Goal: Information Seeking & Learning: Learn about a topic

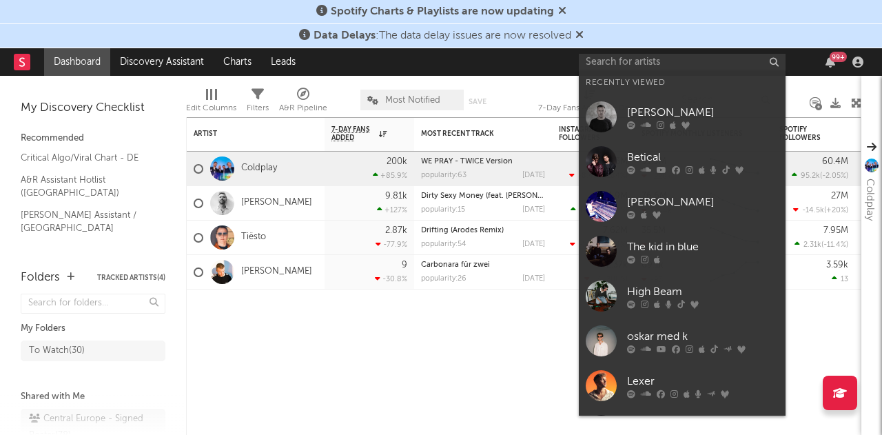
click at [713, 59] on input "text" at bounding box center [681, 62] width 207 height 17
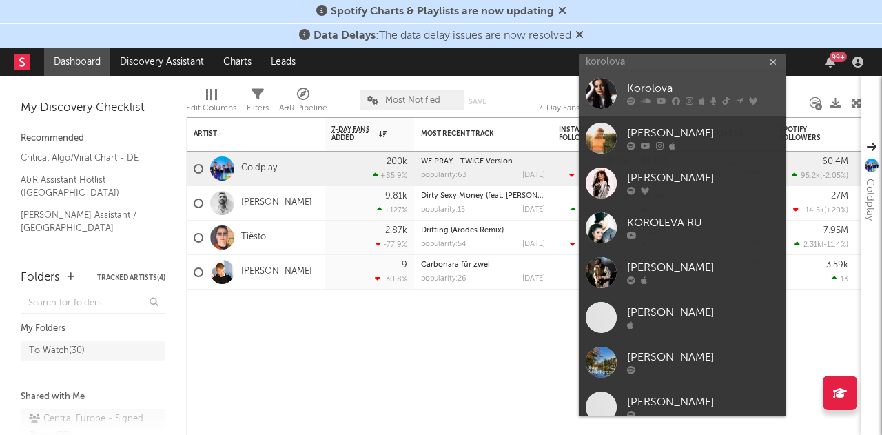
type input "korolova"
click at [662, 89] on div "Korolova" at bounding box center [703, 89] width 152 height 17
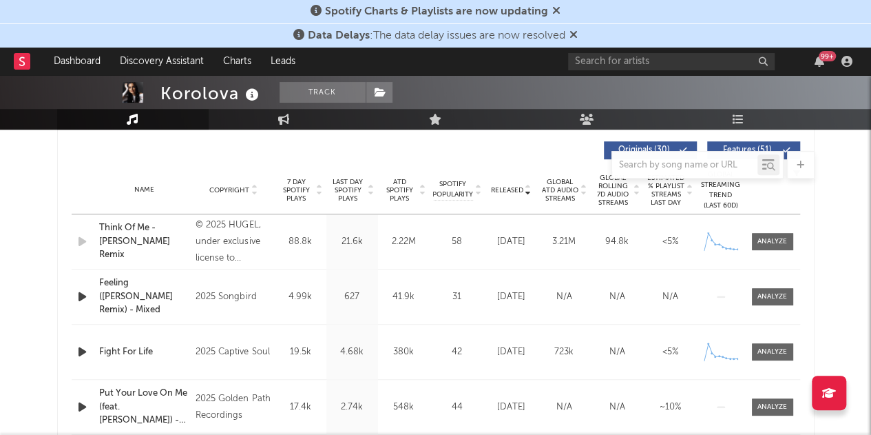
scroll to position [413, 0]
select select "6m"
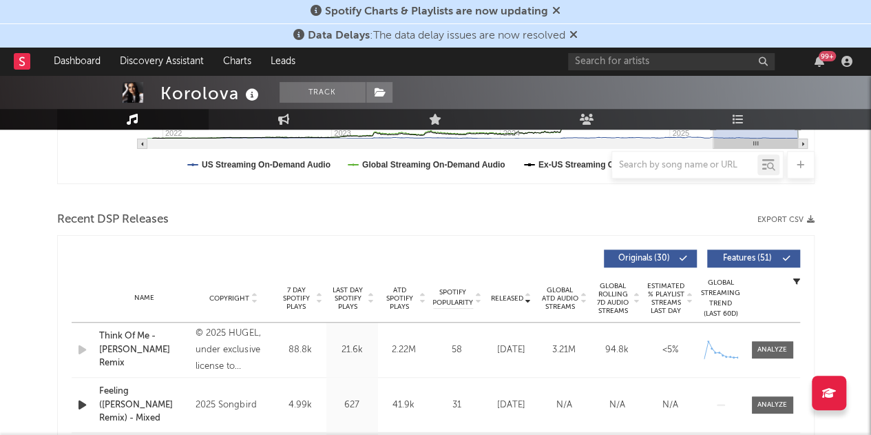
scroll to position [521, 0]
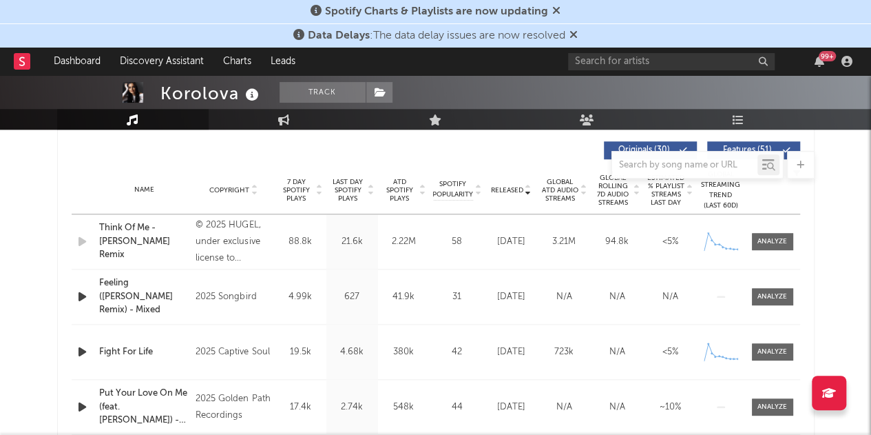
click at [371, 192] on icon at bounding box center [371, 193] width 7 height 6
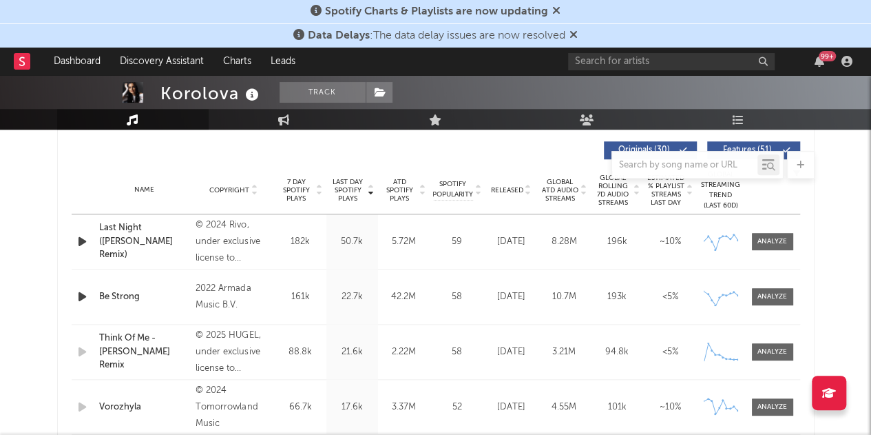
click at [525, 193] on icon at bounding box center [528, 193] width 7 height 6
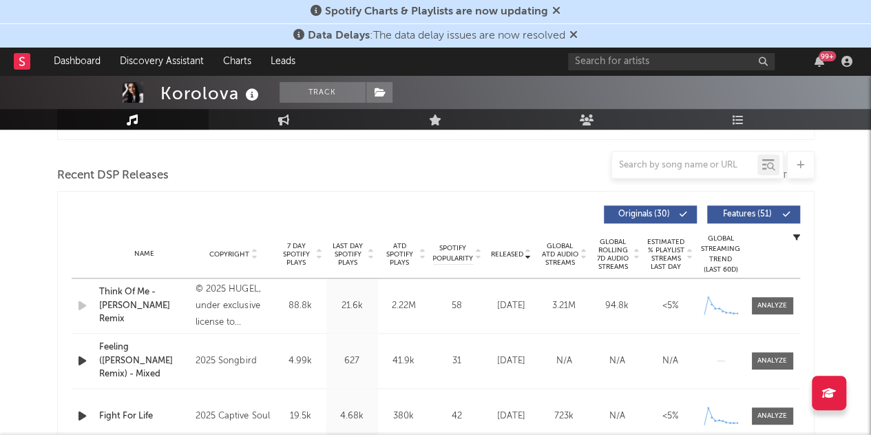
scroll to position [452, 0]
